Goal: Information Seeking & Learning: Check status

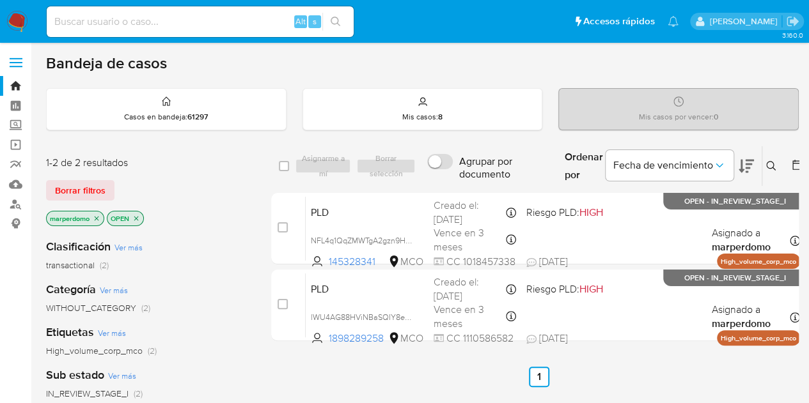
click at [87, 262] on span "transactional" at bounding box center [70, 265] width 49 height 13
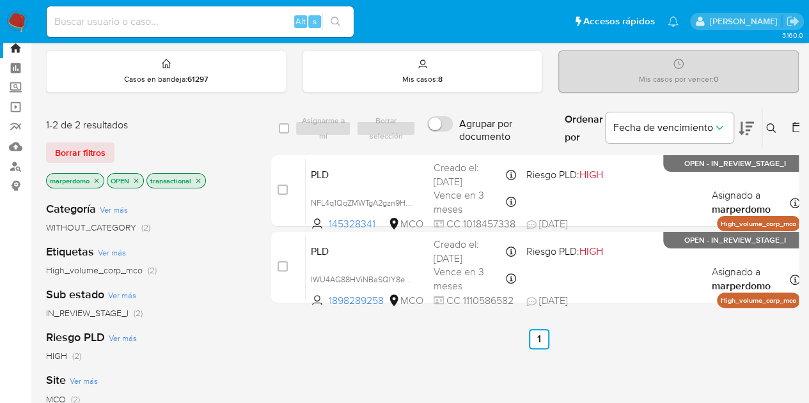
scroll to position [64, 0]
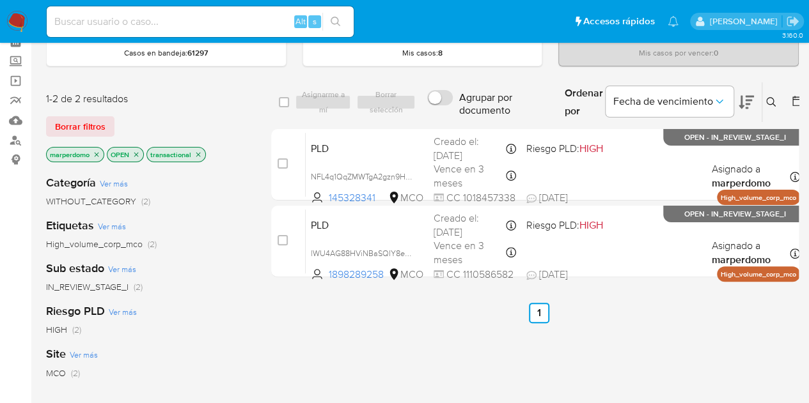
click at [197, 155] on icon "close-filter" at bounding box center [198, 155] width 8 height 8
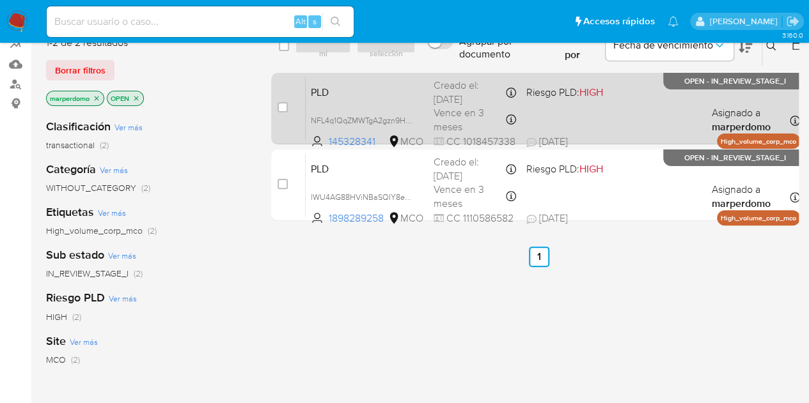
scroll to position [128, 0]
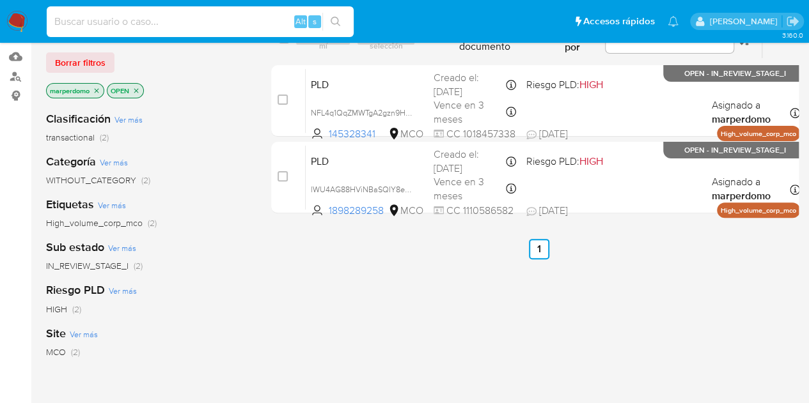
click at [272, 25] on input at bounding box center [200, 21] width 307 height 17
paste input "170112582"
type input "170112582"
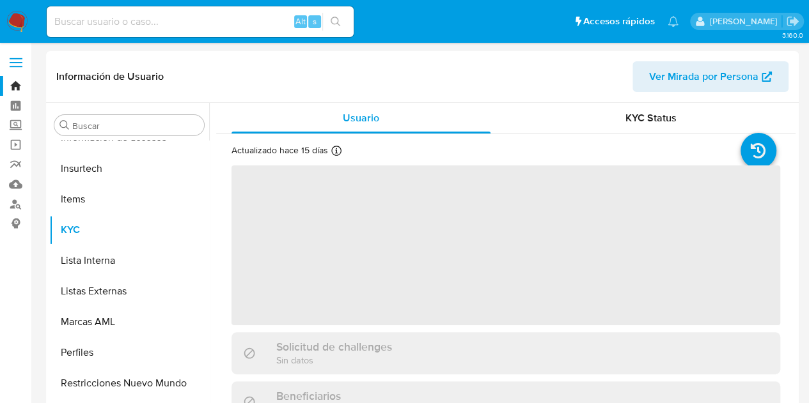
scroll to position [540, 0]
select select "10"
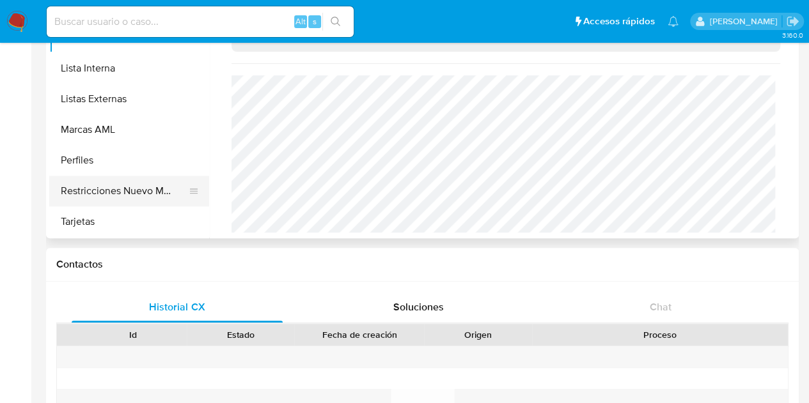
click at [148, 194] on button "Restricciones Nuevo Mundo" at bounding box center [124, 191] width 150 height 31
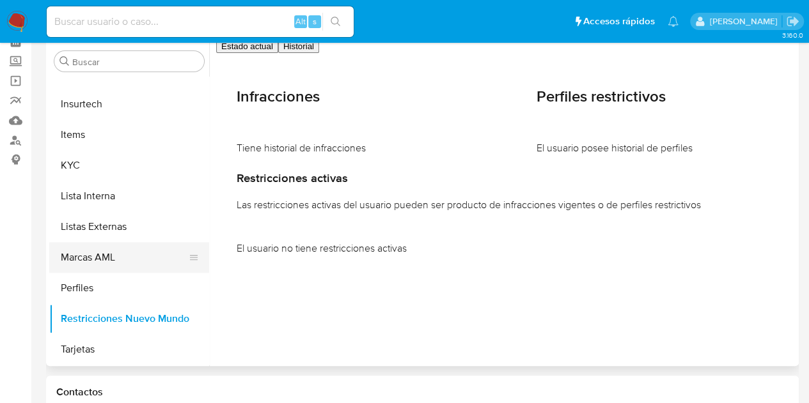
scroll to position [128, 0]
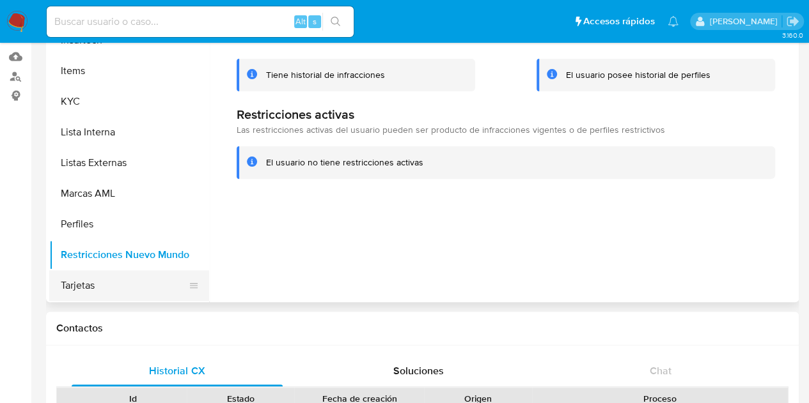
click at [85, 274] on button "Tarjetas" at bounding box center [124, 285] width 150 height 31
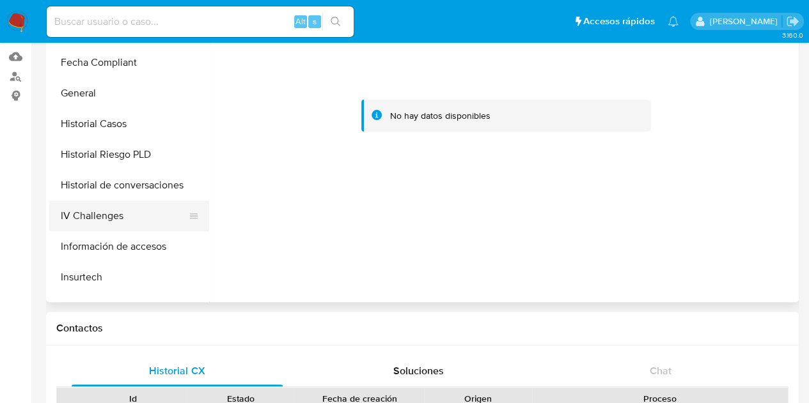
scroll to position [285, 0]
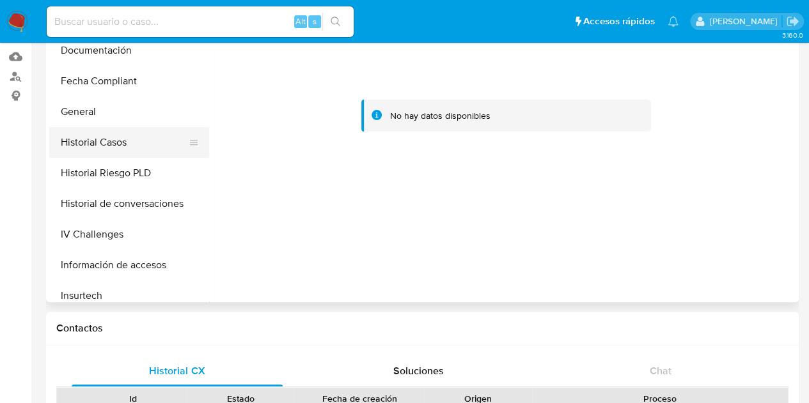
click at [118, 148] on button "Historial Casos" at bounding box center [124, 142] width 150 height 31
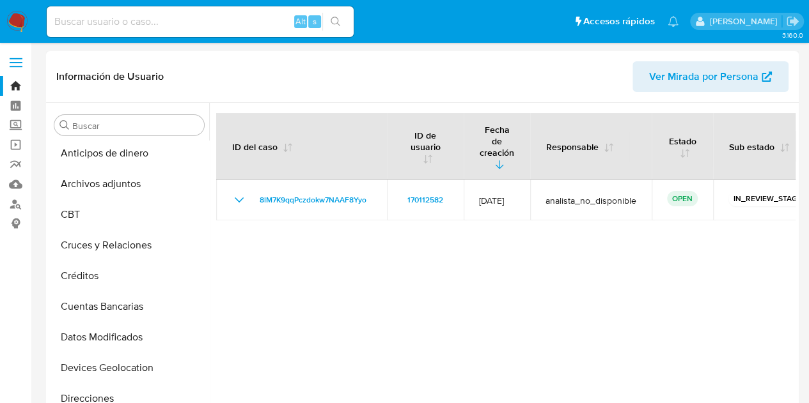
scroll to position [0, 0]
